Goal: Find specific page/section: Find specific page/section

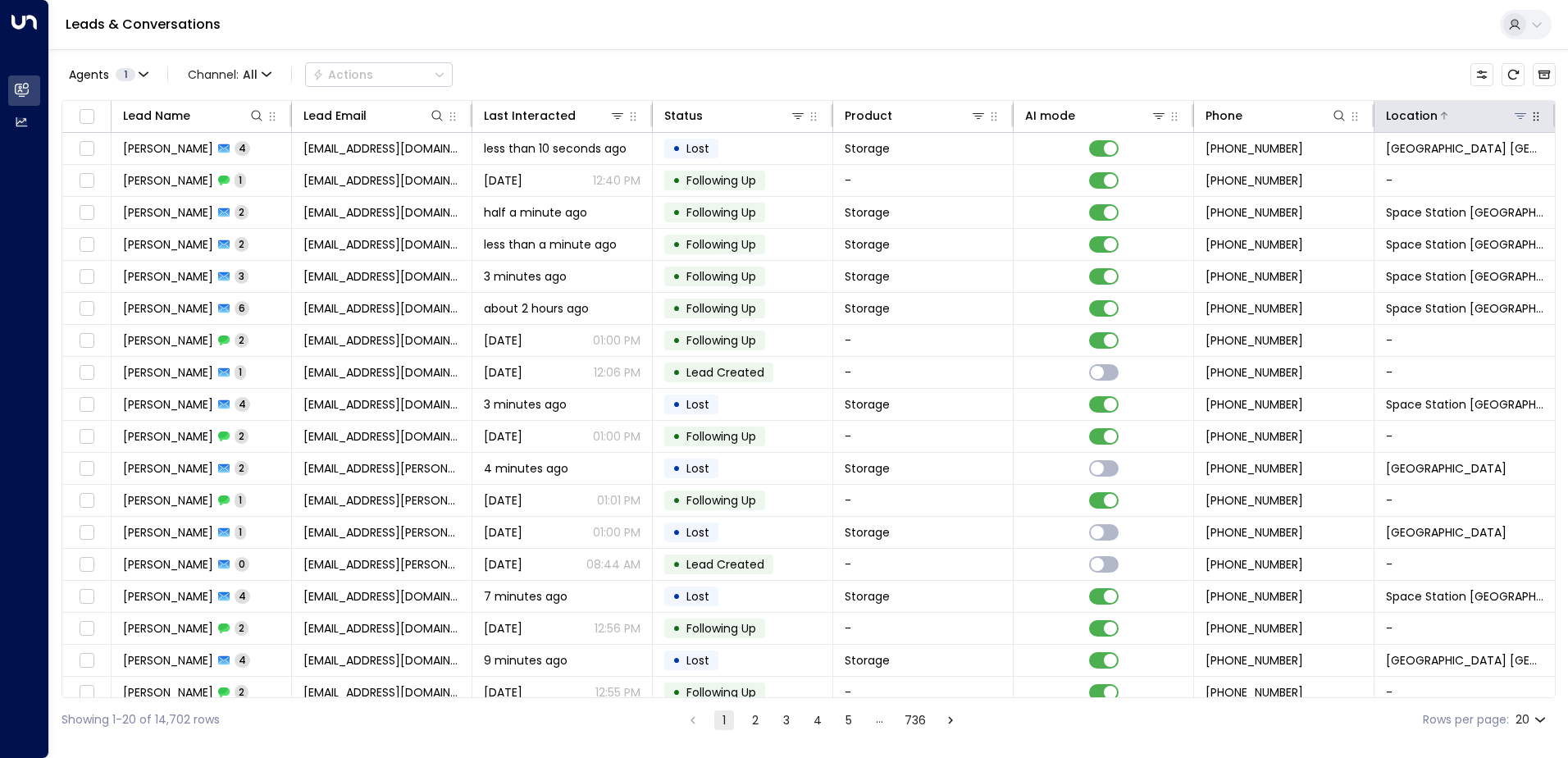
click at [1514, 117] on icon at bounding box center [1520, 115] width 13 height 13
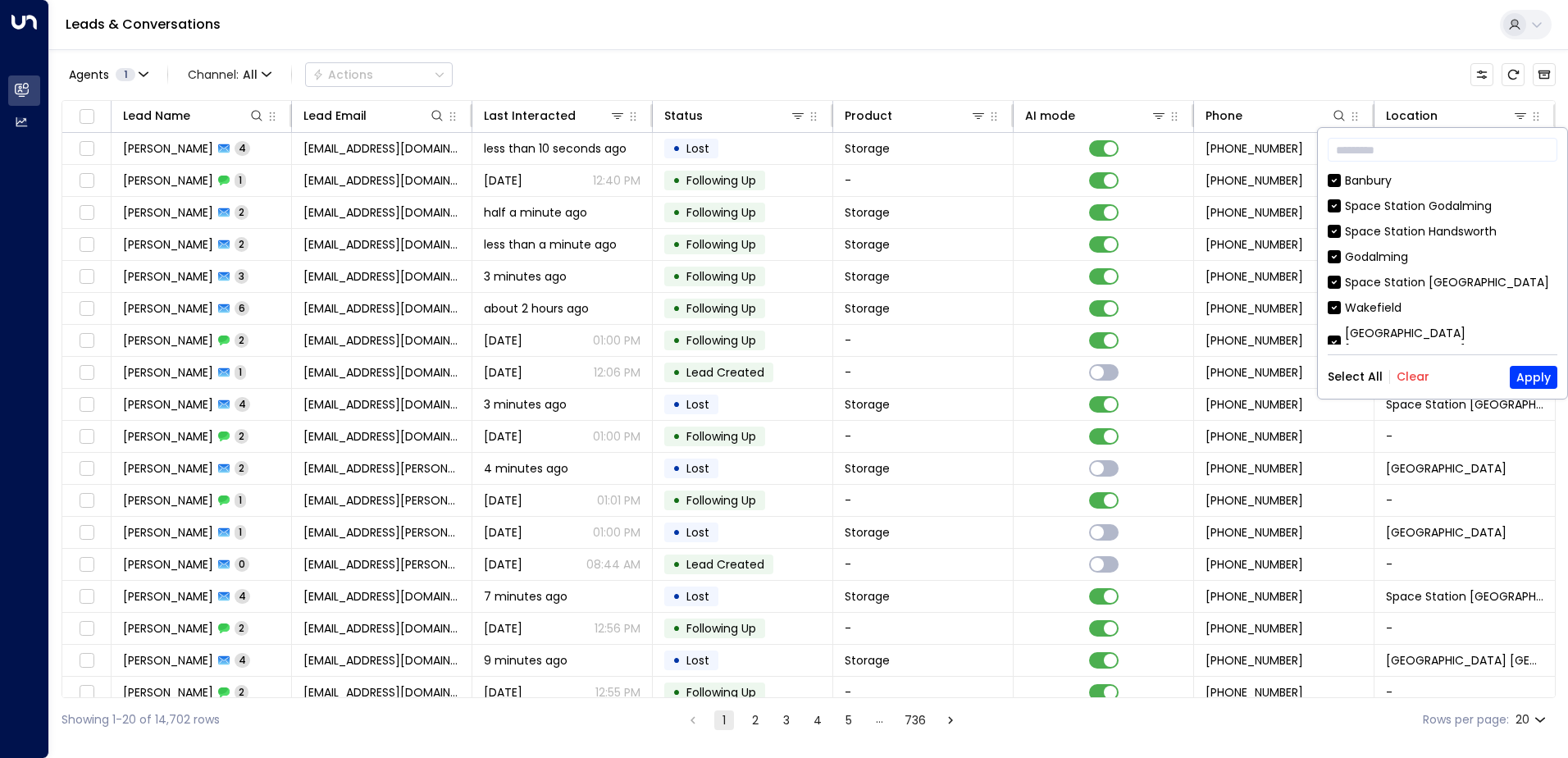
click at [1411, 377] on button "Clear" at bounding box center [1413, 376] width 33 height 13
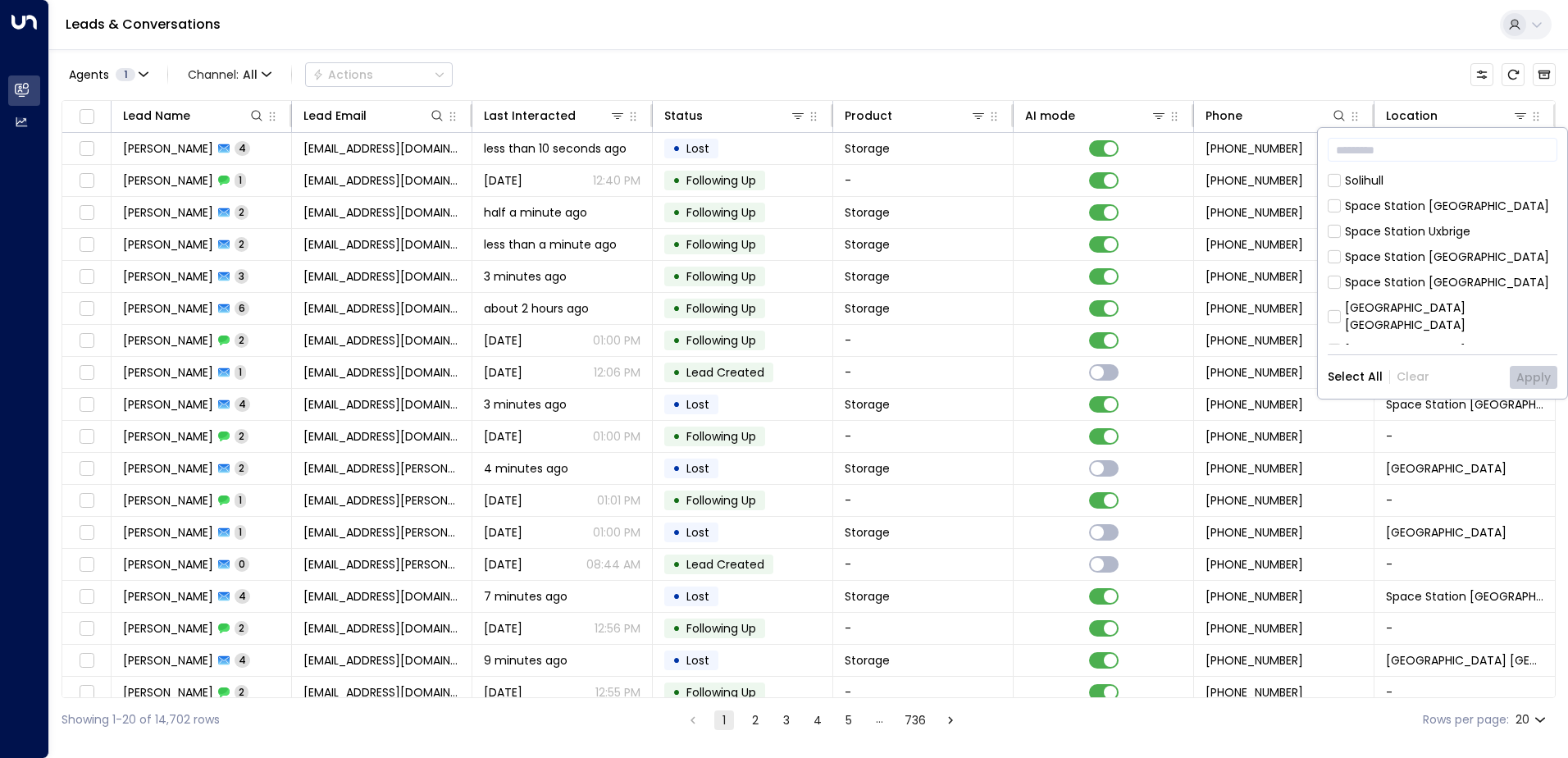
scroll to position [821, 0]
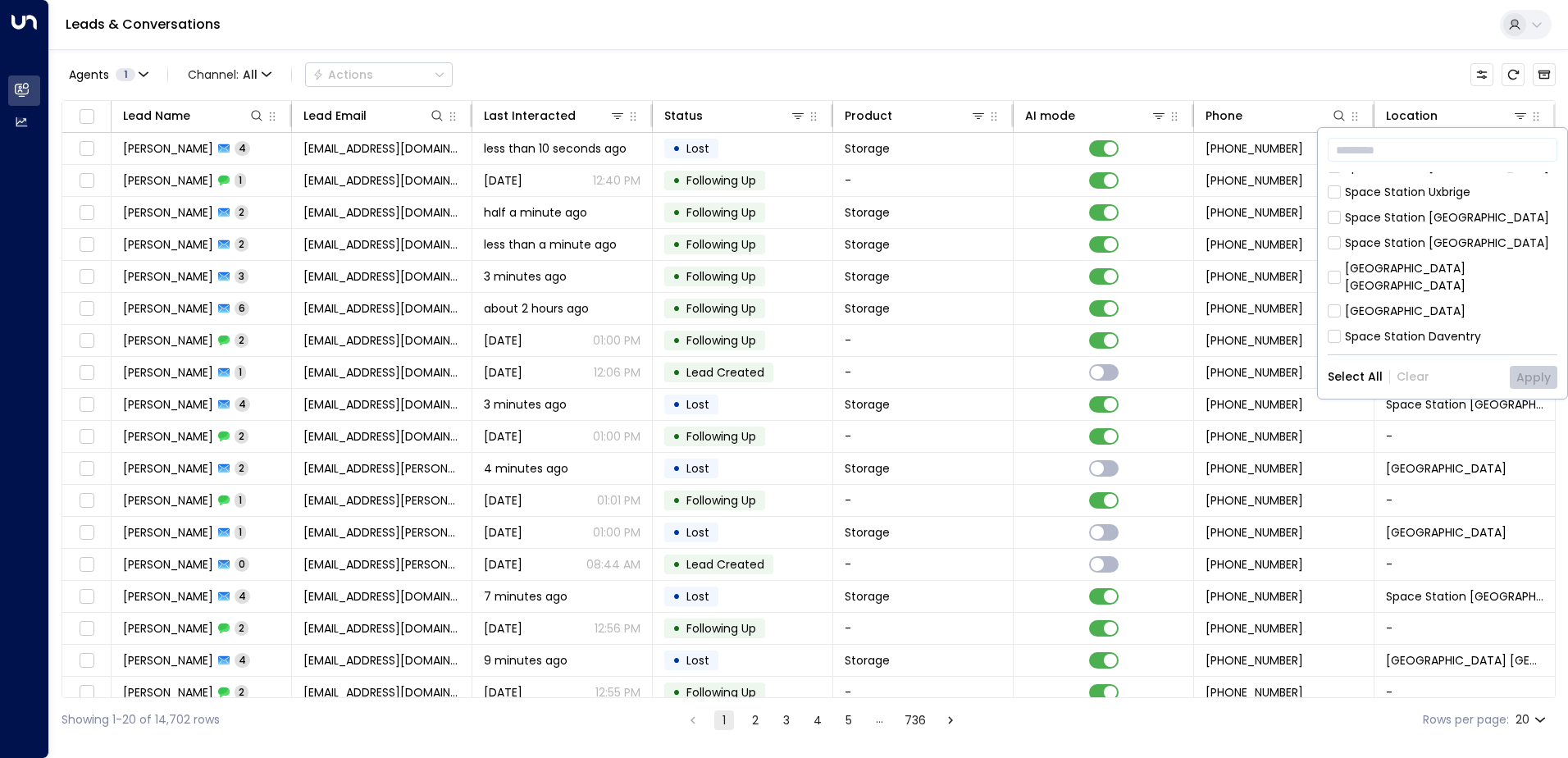
click at [1417, 328] on div "Space Station Daventry" at bounding box center [1413, 337] width 136 height 17
click at [1542, 381] on button "Apply" at bounding box center [1534, 377] width 48 height 23
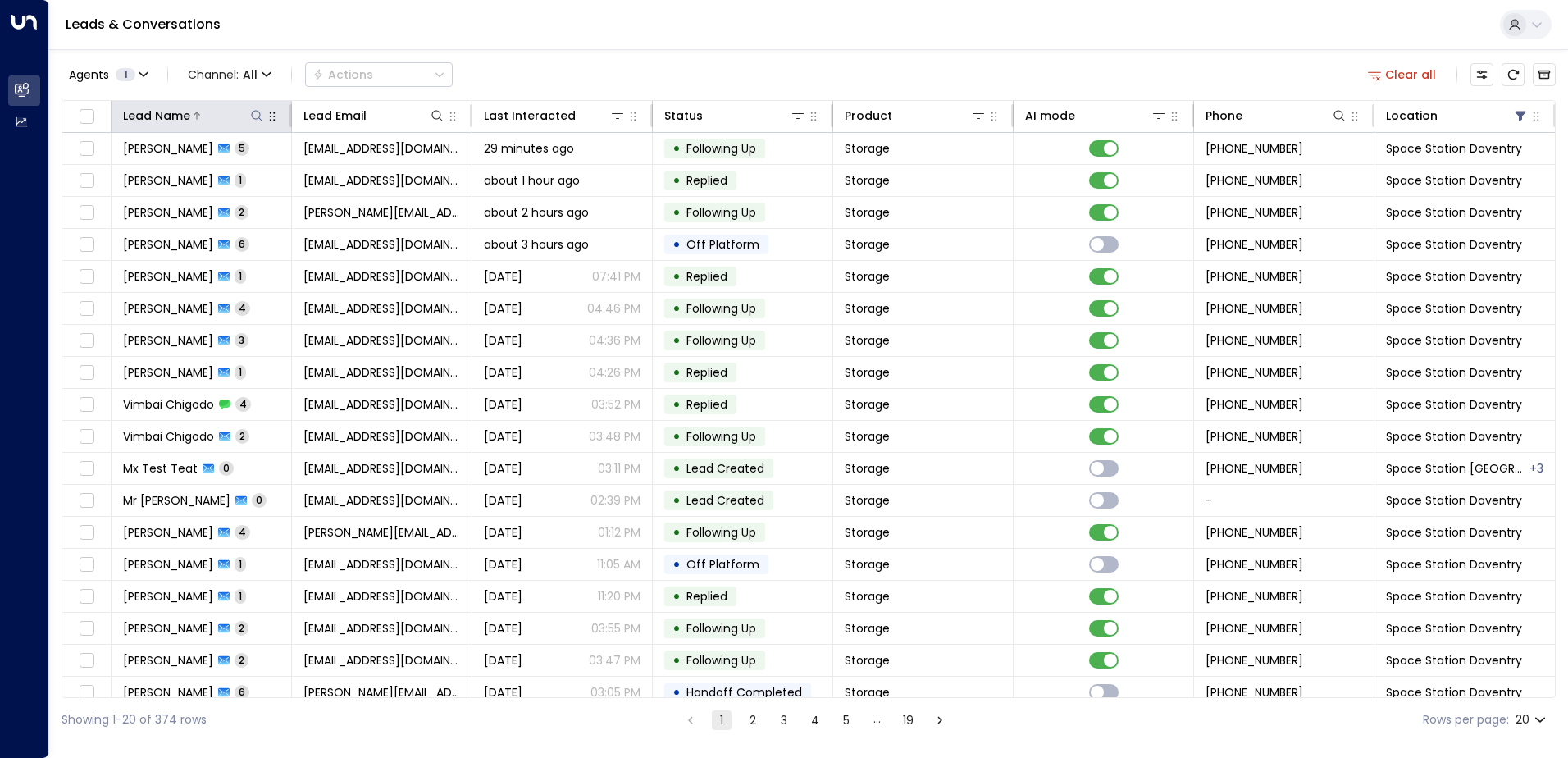
click at [256, 118] on icon at bounding box center [256, 115] width 13 height 13
click at [268, 174] on input "text" at bounding box center [256, 175] width 226 height 31
type input "******"
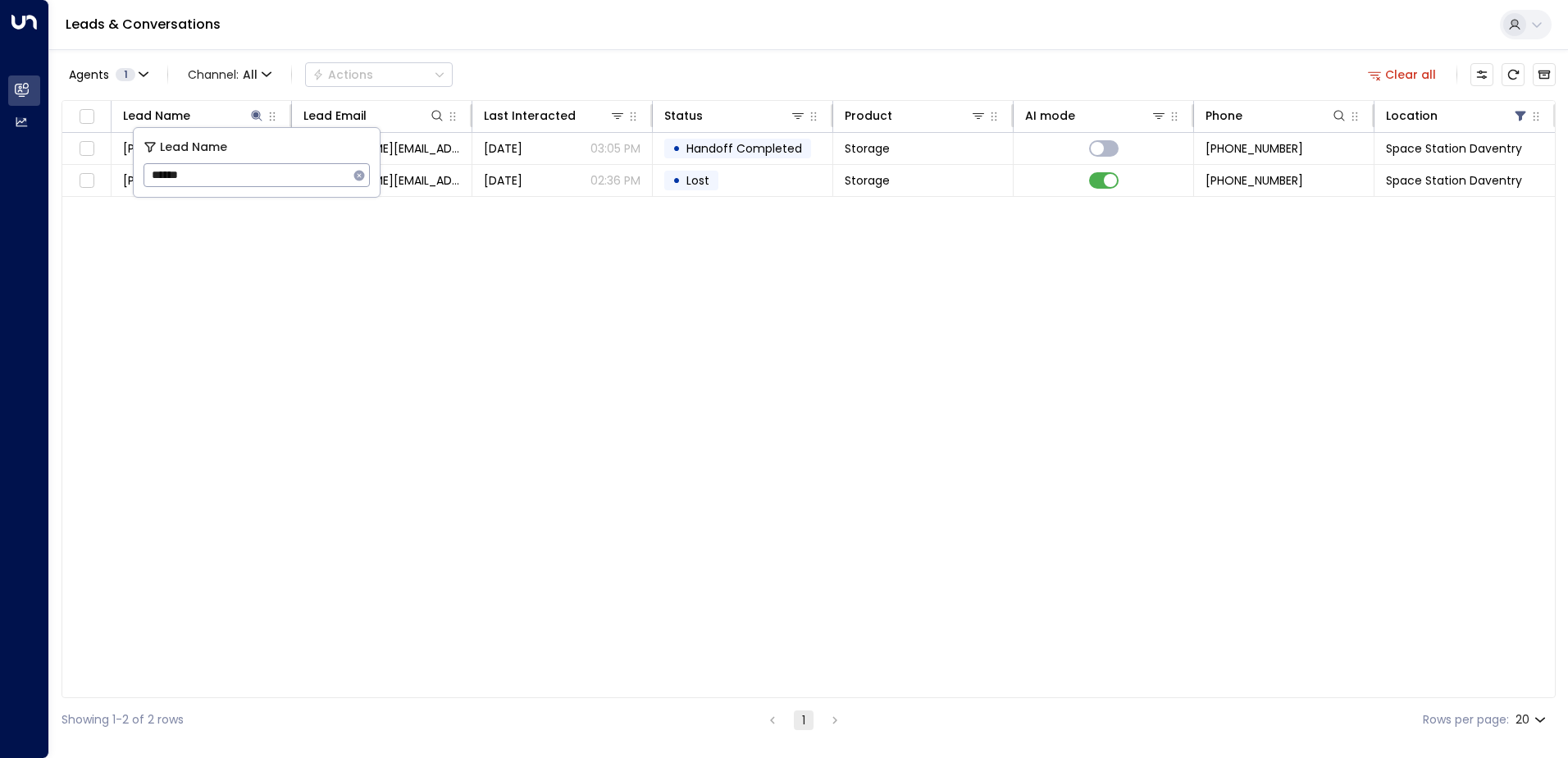
click at [585, 390] on div "Lead Name Lead Email Last Interacted Status Product AI mode Phone Location [PER…" at bounding box center [808, 399] width 1494 height 598
